Goal: Task Accomplishment & Management: Use online tool/utility

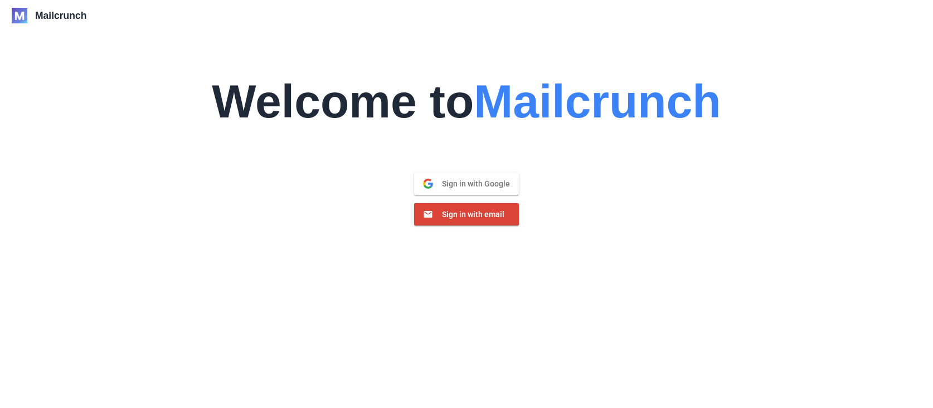
click at [455, 180] on span "Sign in with Google" at bounding box center [471, 184] width 77 height 10
click at [464, 189] on button "Sign in with Google Google" at bounding box center [466, 184] width 105 height 22
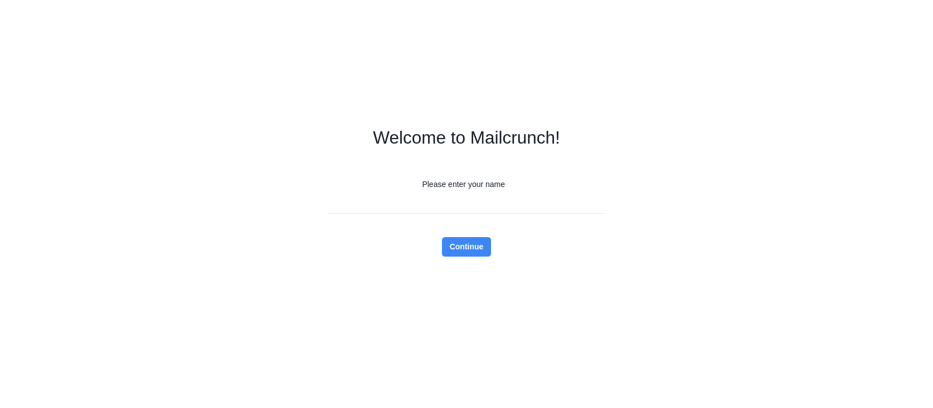
click at [450, 199] on input "Please enter your name" at bounding box center [466, 203] width 279 height 19
type input "*******"
click at [663, 138] on div "Welcome to Mailcrunch! Please enter your name ******* Continue" at bounding box center [466, 204] width 933 height 408
click at [484, 248] on button "Continue" at bounding box center [467, 246] width 50 height 19
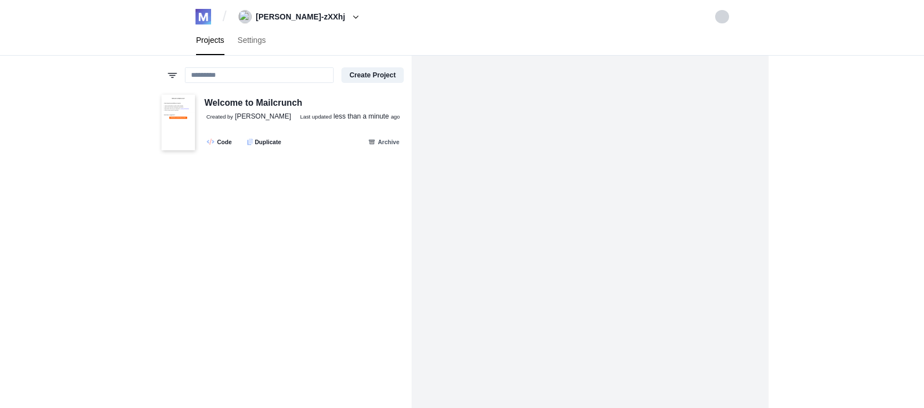
click at [276, 263] on div "All projects My projects Not archived Archived Create Project Welcome to Mailcr…" at bounding box center [284, 260] width 256 height 408
click at [252, 108] on div "Welcome to Mailcrunch" at bounding box center [253, 103] width 98 height 14
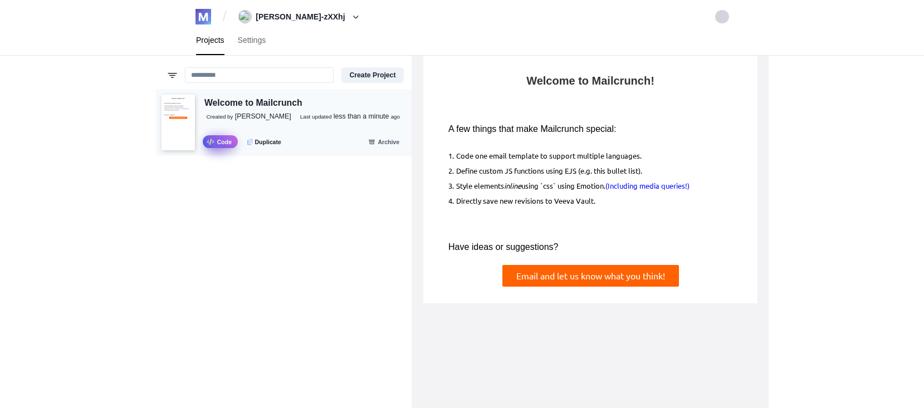
click at [222, 144] on link ".fa-secondary{opacity:.4} Code" at bounding box center [220, 141] width 35 height 13
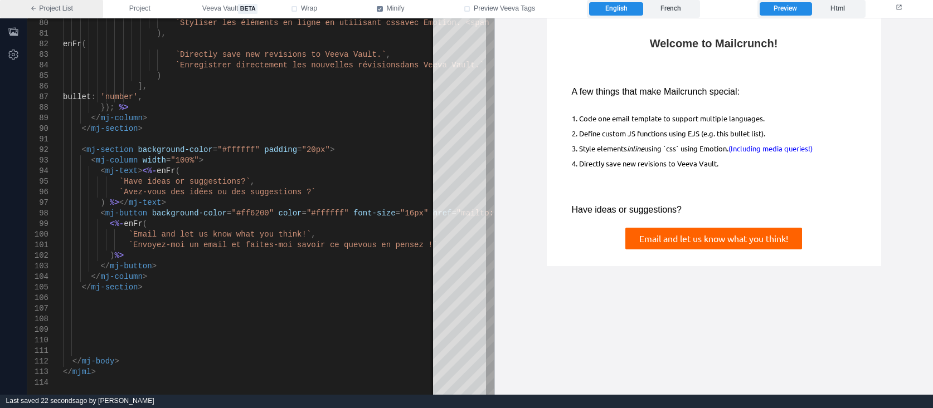
click at [47, 11] on link "Project List" at bounding box center [51, 9] width 103 height 18
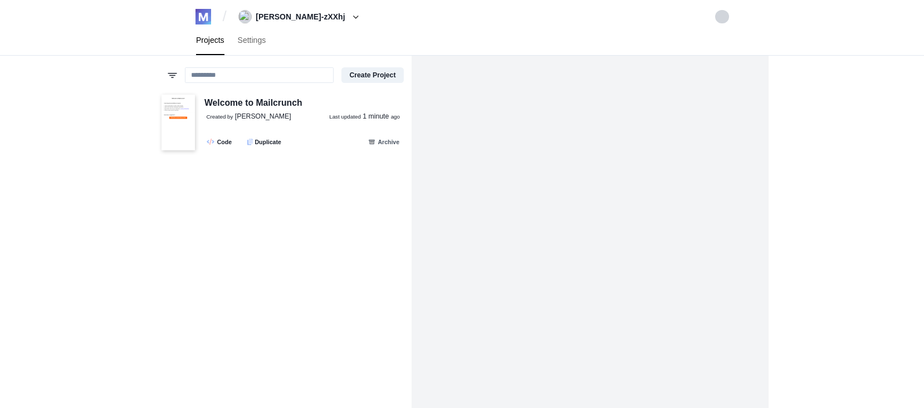
click at [234, 228] on div "All projects My projects Not archived Archived Create Project Welcome to Mailcr…" at bounding box center [284, 260] width 256 height 408
click at [355, 81] on button "Create Project" at bounding box center [372, 75] width 62 height 16
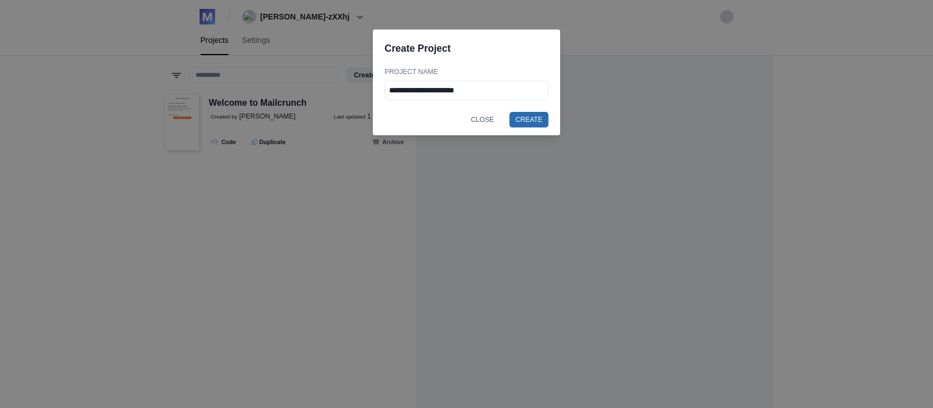
type input "**********"
click at [528, 120] on button "Create" at bounding box center [528, 120] width 39 height 16
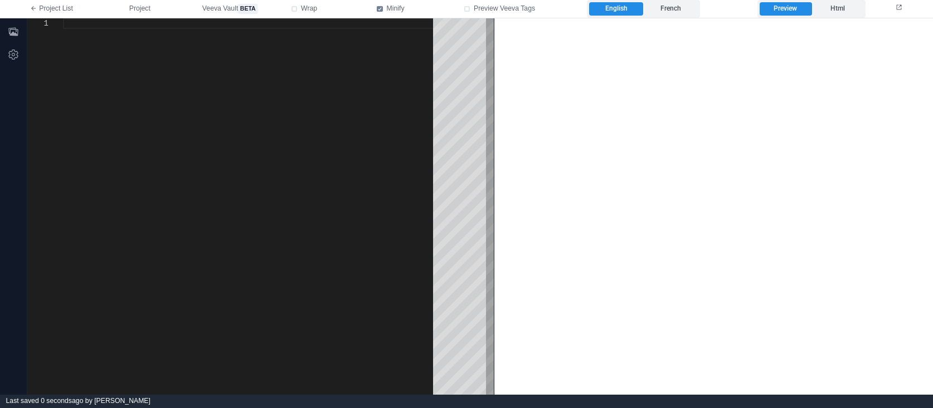
click at [752, 22] on html at bounding box center [713, 20] width 438 height 4
click at [384, 163] on div at bounding box center [252, 206] width 378 height 377
click at [326, 85] on div at bounding box center [252, 206] width 378 height 377
click at [69, 9] on link "Project List" at bounding box center [51, 9] width 103 height 18
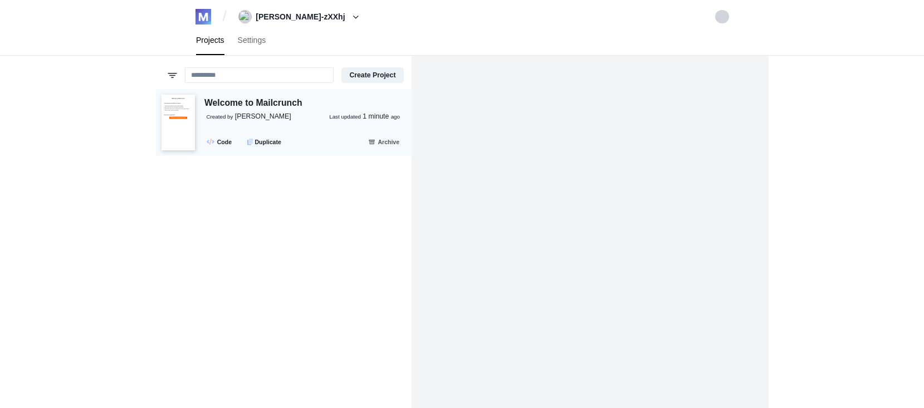
click at [231, 104] on div "Welcome to Mailcrunch" at bounding box center [253, 103] width 98 height 14
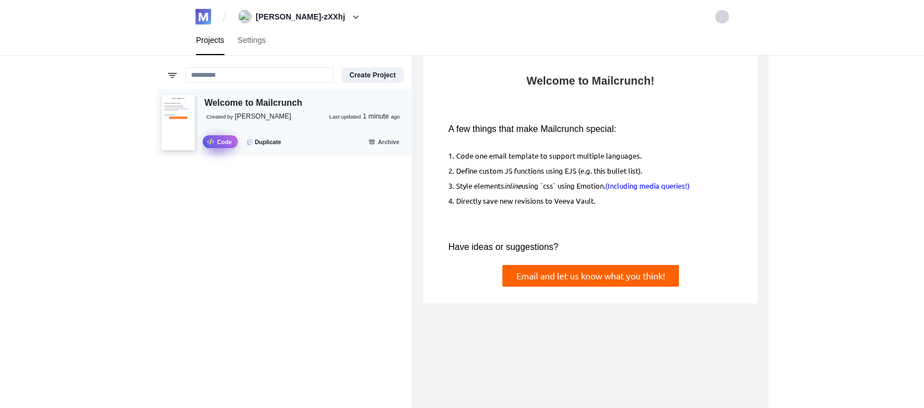
click at [224, 142] on link ".fa-secondary{opacity:.4} Code" at bounding box center [220, 141] width 35 height 13
